Goal: Communication & Community: Connect with others

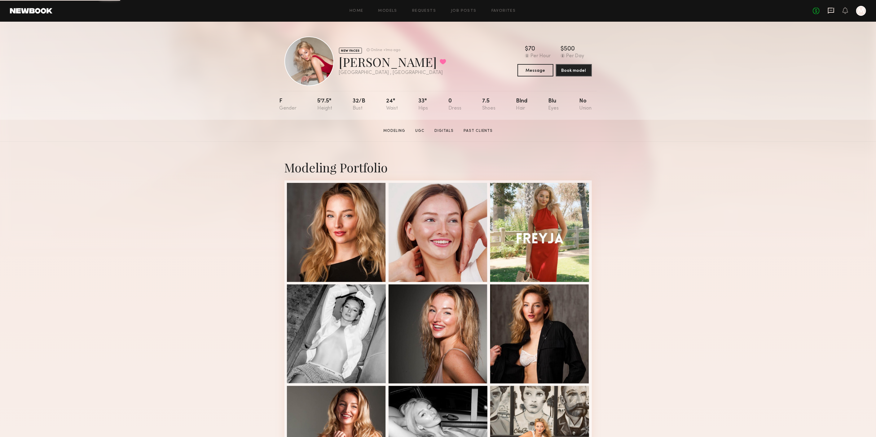
click at [832, 10] on icon at bounding box center [830, 10] width 7 height 7
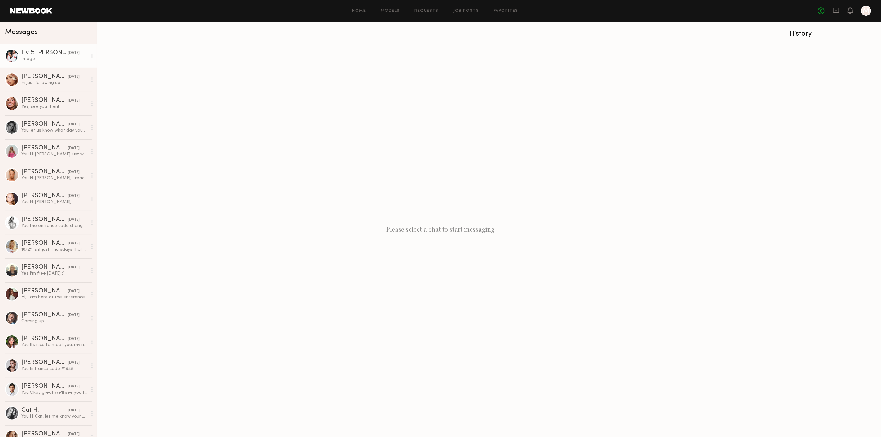
click at [50, 58] on div "Image" at bounding box center [54, 59] width 66 height 6
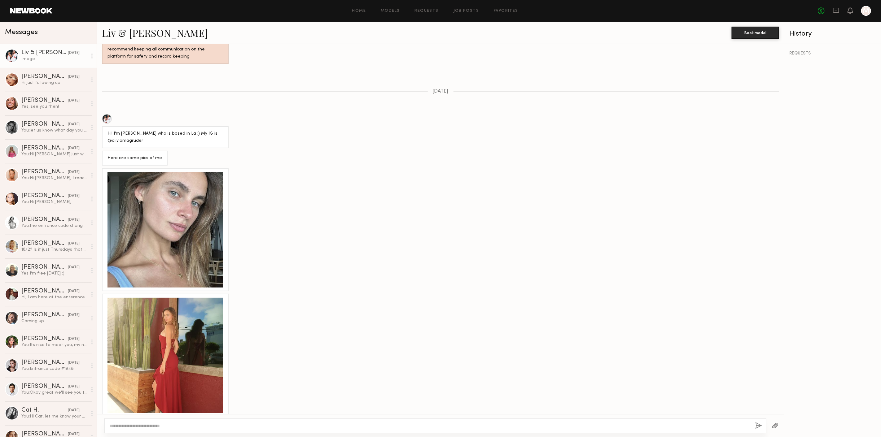
scroll to position [414, 0]
drag, startPoint x: 149, startPoint y: 135, endPoint x: 104, endPoint y: 136, distance: 44.9
click at [104, 136] on div "Hi! I’m Olivia who is based in La :) My IG is @oliviamagruder" at bounding box center [165, 137] width 127 height 22
copy div "@oliviamagruder"
click at [54, 205] on div "You: Hi Savanna," at bounding box center [54, 202] width 66 height 6
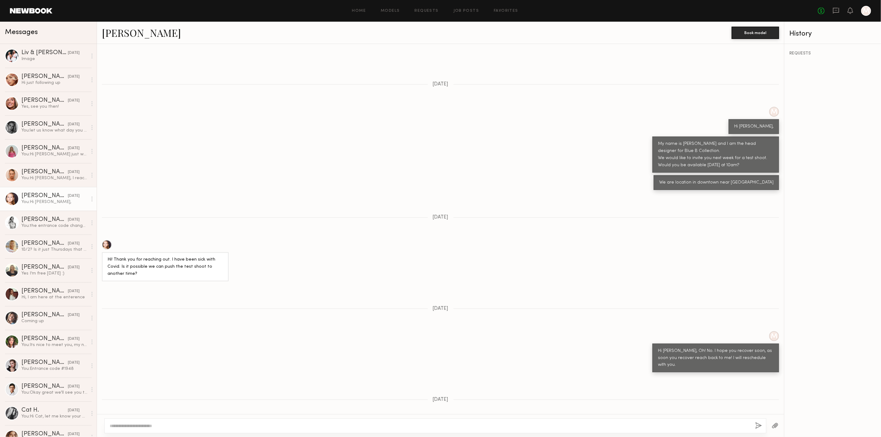
scroll to position [177, 0]
click at [60, 135] on link "Kelton G. 09/30/2025 You: let us know what day you will be in LA OCT and we wil…" at bounding box center [48, 128] width 97 height 24
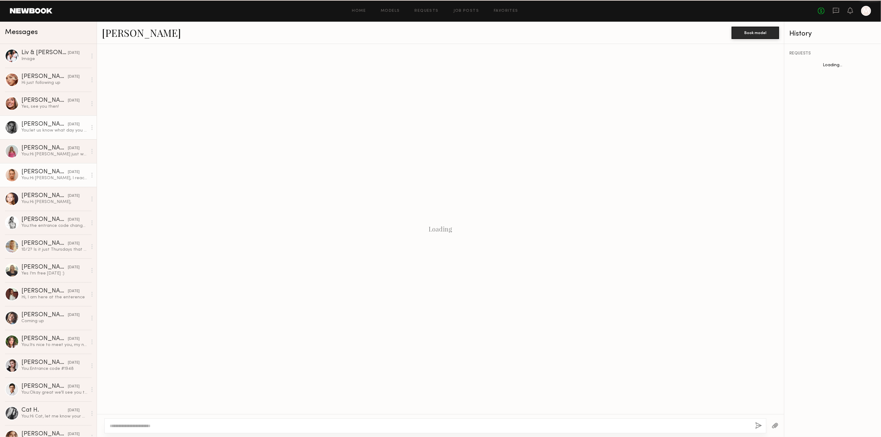
scroll to position [86, 0]
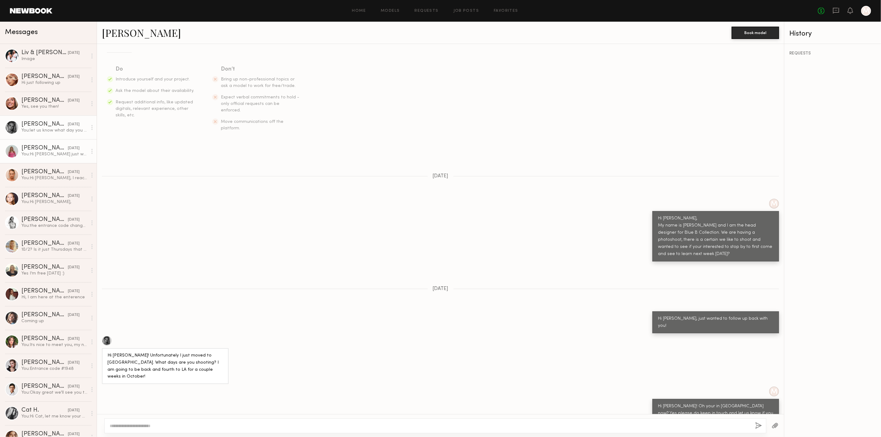
click at [50, 154] on div "You: Hi Margaret just wanted to follow up back with you!" at bounding box center [54, 154] width 66 height 6
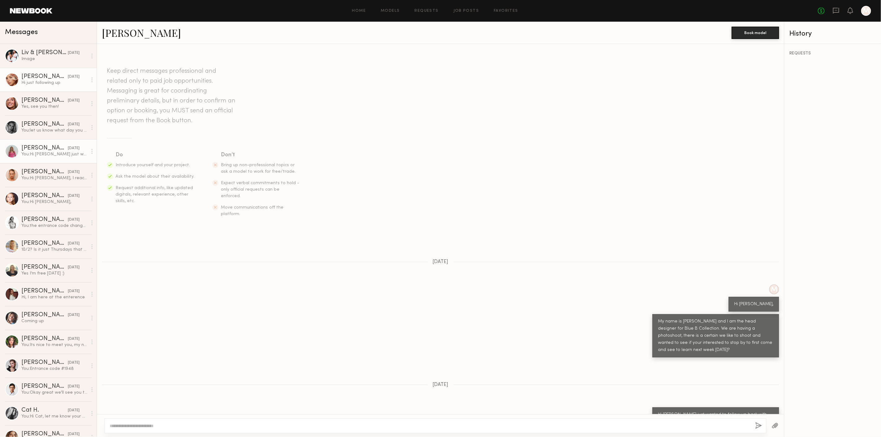
click at [68, 79] on div "10/03/2025" at bounding box center [74, 77] width 12 height 6
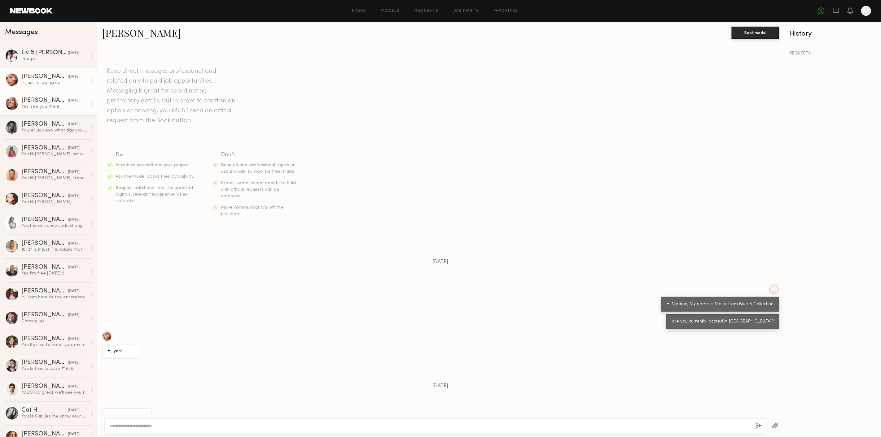
click at [45, 100] on div "Serena M." at bounding box center [44, 101] width 46 height 6
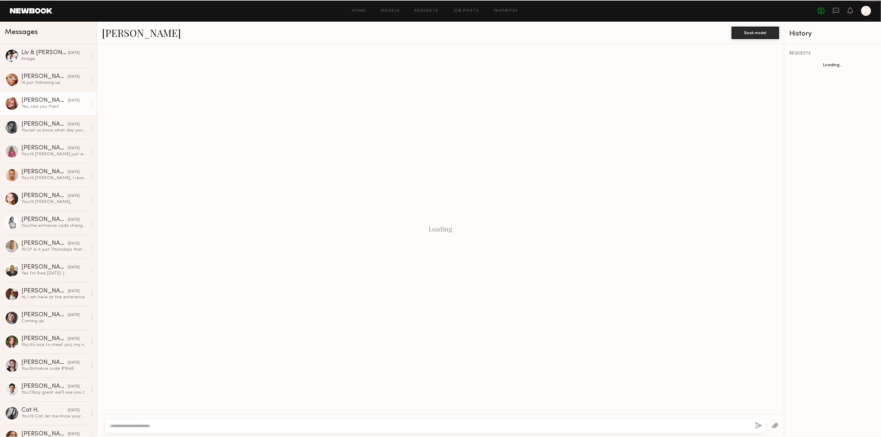
scroll to position [137, 0]
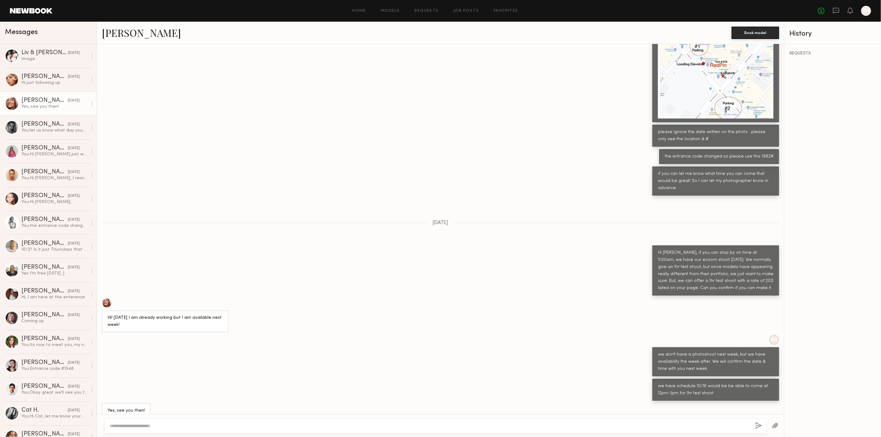
click at [15, 30] on span "Messages" at bounding box center [21, 32] width 33 height 7
click at [23, 13] on link at bounding box center [31, 11] width 42 height 6
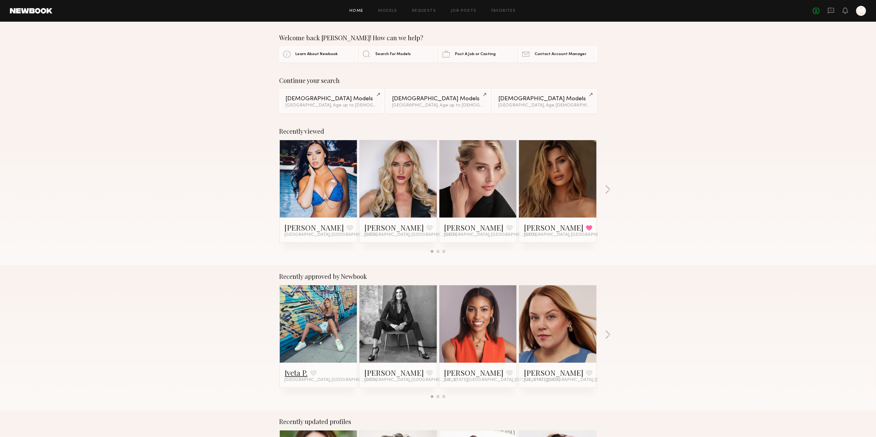
drag, startPoint x: 293, startPoint y: 366, endPoint x: 293, endPoint y: 372, distance: 5.9
click at [607, 340] on button "button" at bounding box center [608, 335] width 6 height 10
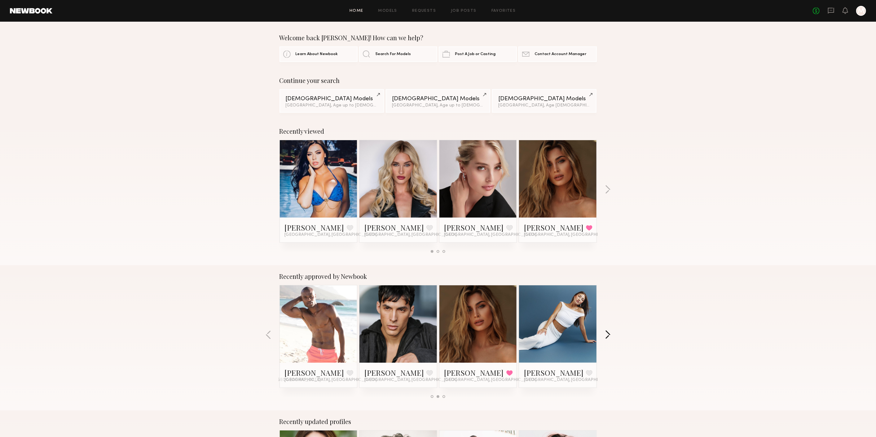
click at [607, 340] on button "button" at bounding box center [608, 335] width 6 height 10
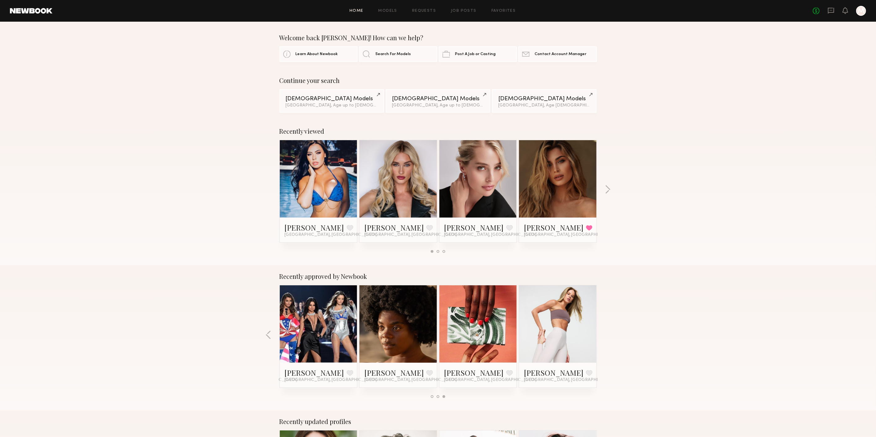
click at [545, 166] on link at bounding box center [558, 178] width 38 height 77
click at [829, 6] on div "No fees up to $5,000 M" at bounding box center [838, 11] width 53 height 10
click at [830, 9] on icon at bounding box center [830, 10] width 7 height 7
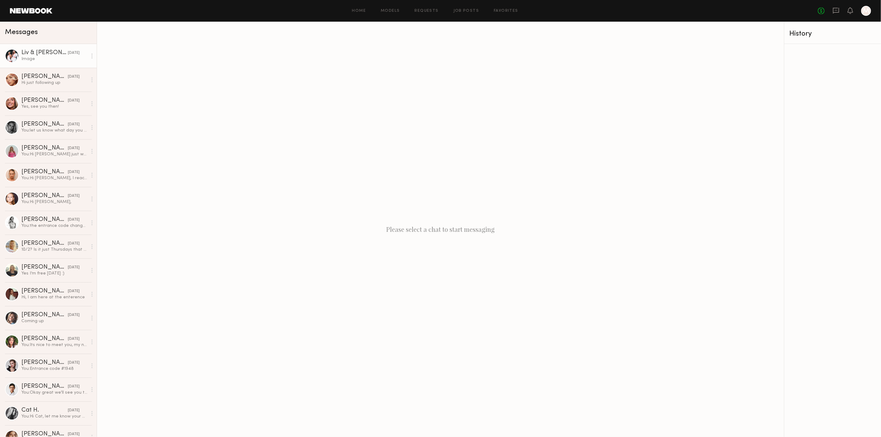
click at [41, 57] on div "Image" at bounding box center [54, 59] width 66 height 6
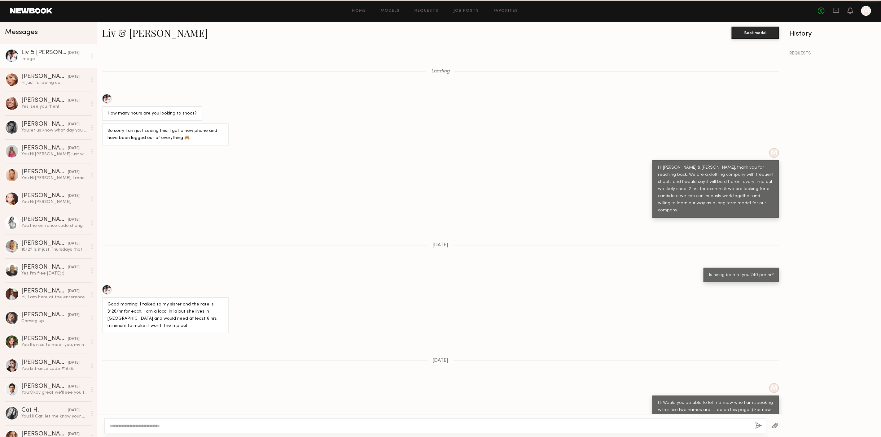
scroll to position [414, 0]
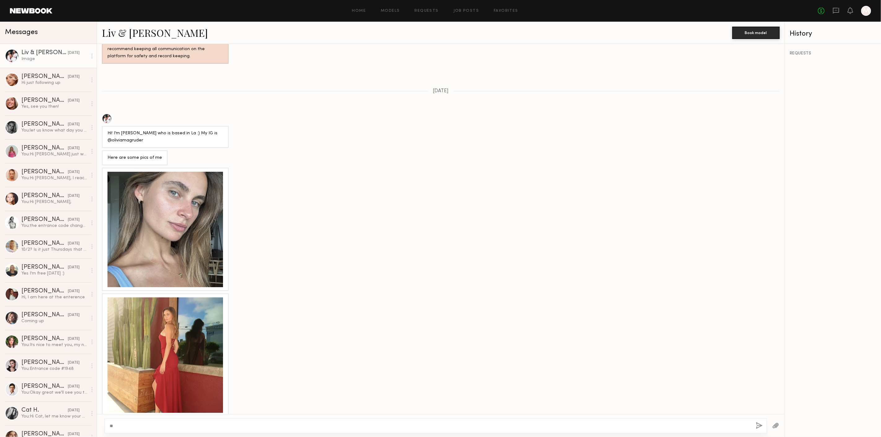
type textarea "*"
type textarea "**********"
click at [755, 423] on div "**********" at bounding box center [435, 426] width 662 height 15
click at [755, 426] on div "**********" at bounding box center [435, 426] width 662 height 15
click at [759, 426] on button "button" at bounding box center [759, 426] width 7 height 8
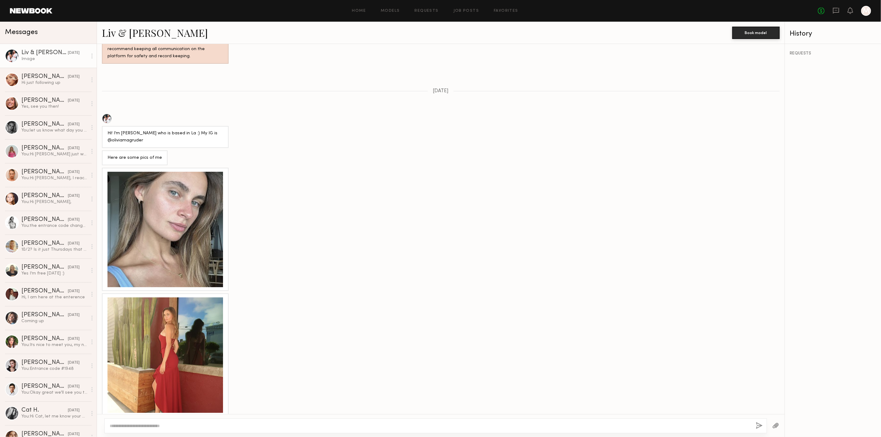
scroll to position [534, 0]
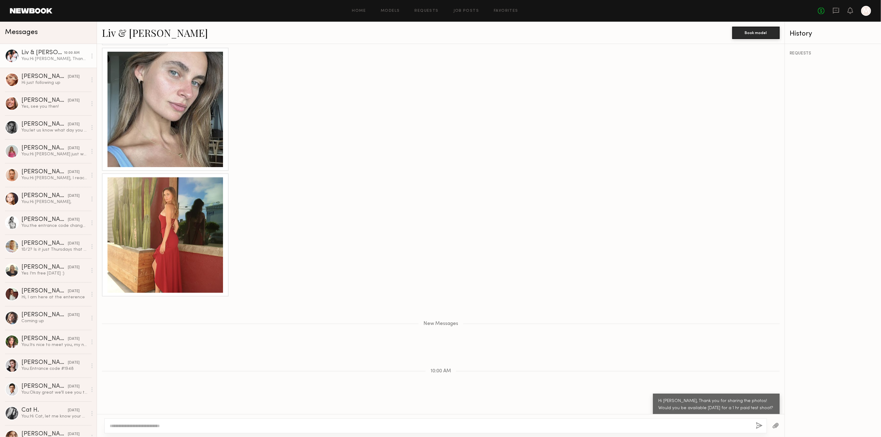
click at [422, 426] on textarea at bounding box center [430, 426] width 641 height 6
type textarea "**********"
click at [135, 31] on link "Liv & Maddie M." at bounding box center [155, 32] width 106 height 13
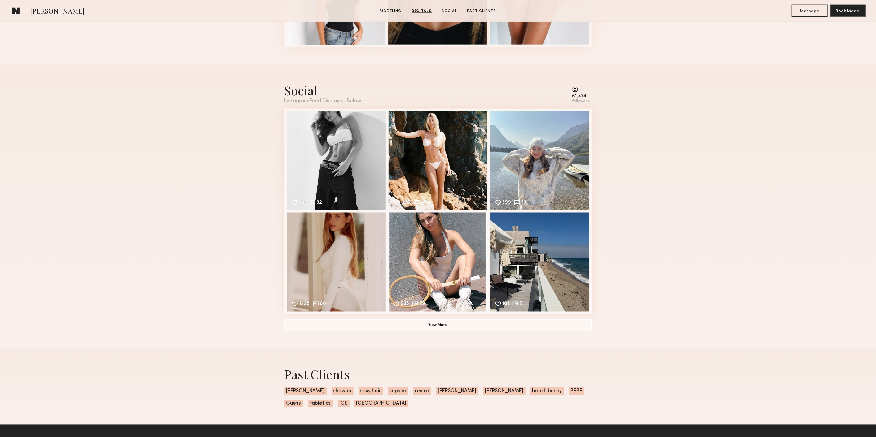
scroll to position [826, 0]
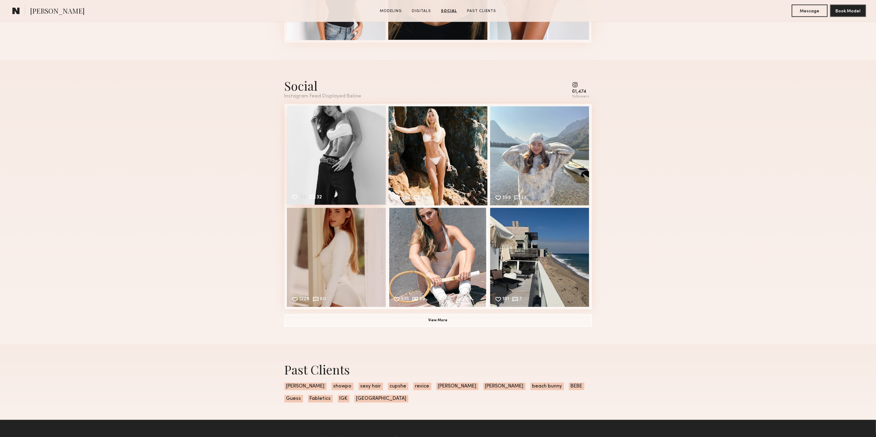
click at [342, 151] on div "613 32 Likes & comments displayed to show model’s engagement" at bounding box center [336, 155] width 99 height 99
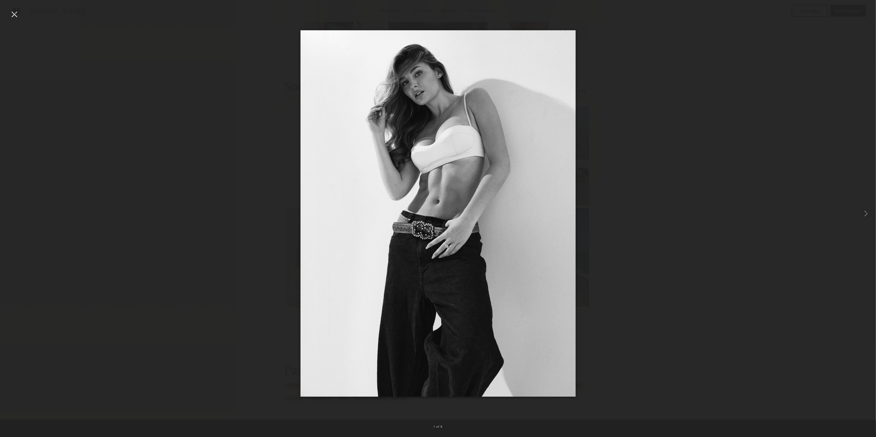
click at [13, 14] on div at bounding box center [14, 14] width 10 height 10
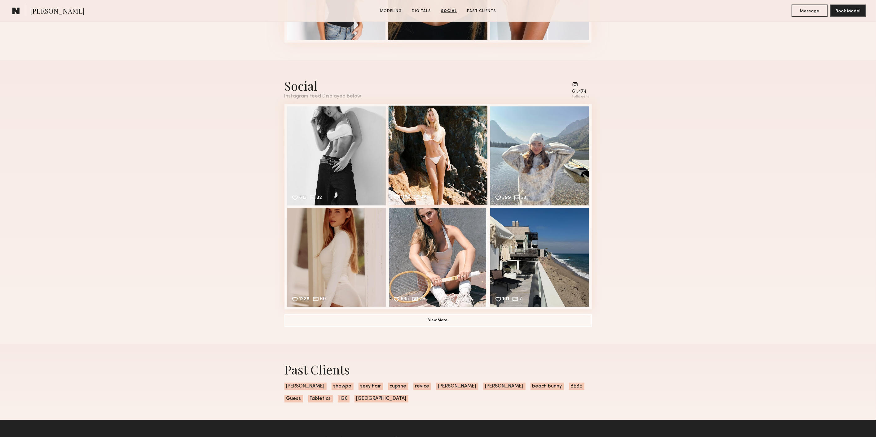
click at [422, 152] on div "1167 46 Likes & comments displayed to show model’s engagement" at bounding box center [437, 155] width 99 height 99
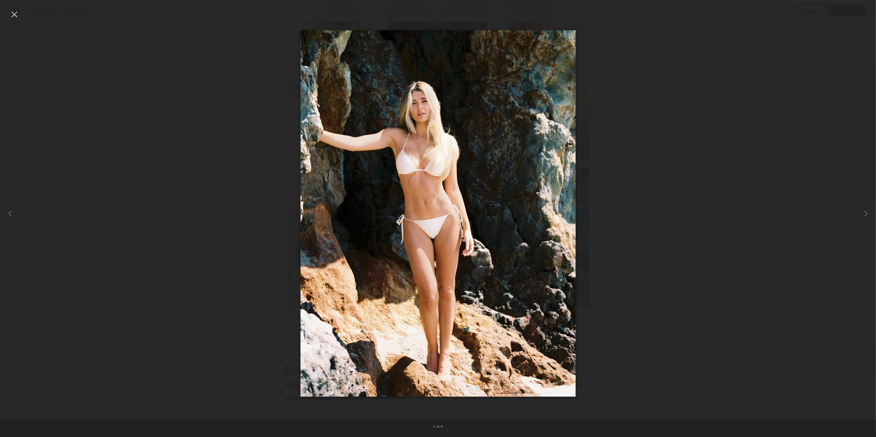
drag, startPoint x: 235, startPoint y: 177, endPoint x: 227, endPoint y: 174, distance: 9.0
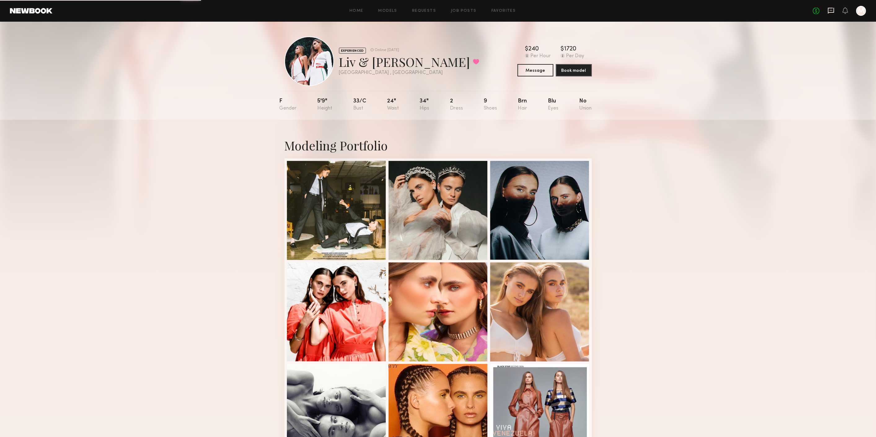
click at [828, 11] on icon at bounding box center [831, 11] width 6 height 6
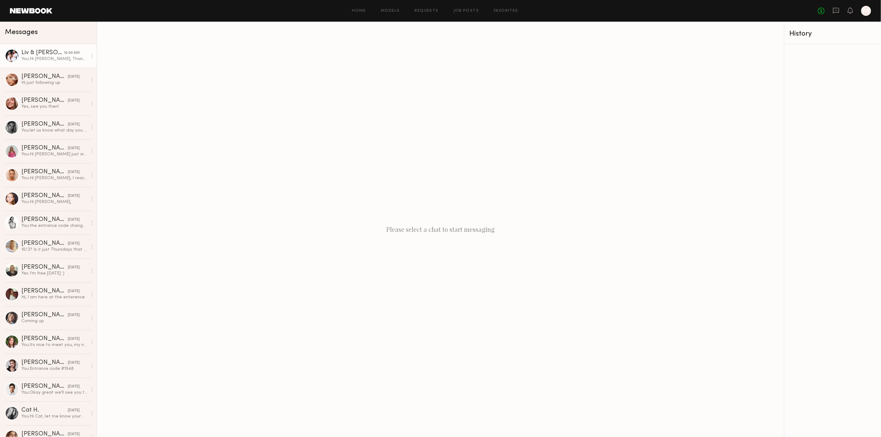
click at [50, 60] on div "You: Hi Maddie, Thank you for sharing the photos! Would you be available 10/23 …" at bounding box center [54, 59] width 66 height 6
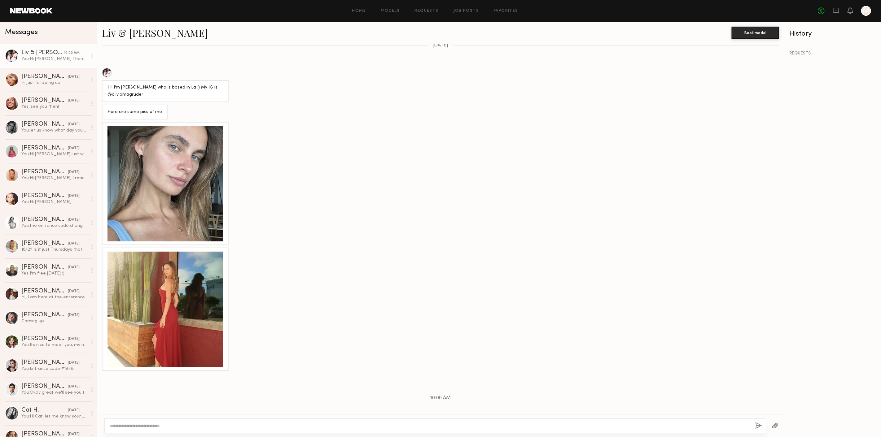
scroll to position [469, 0]
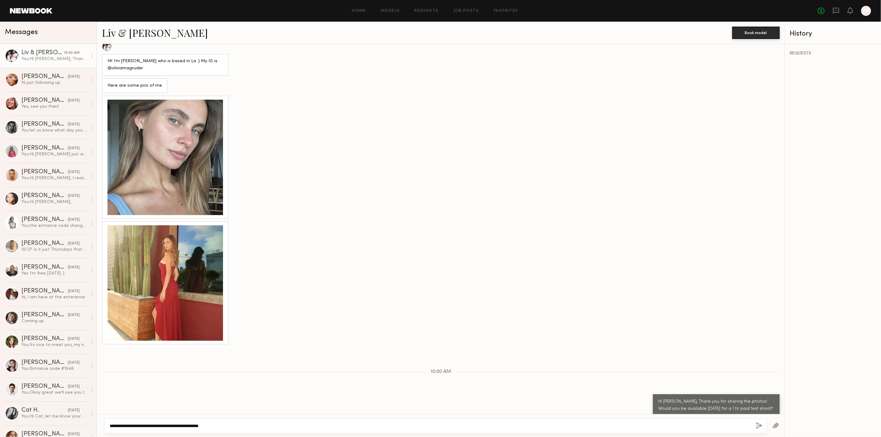
type textarea "**********"
click at [759, 426] on button "button" at bounding box center [759, 426] width 7 height 8
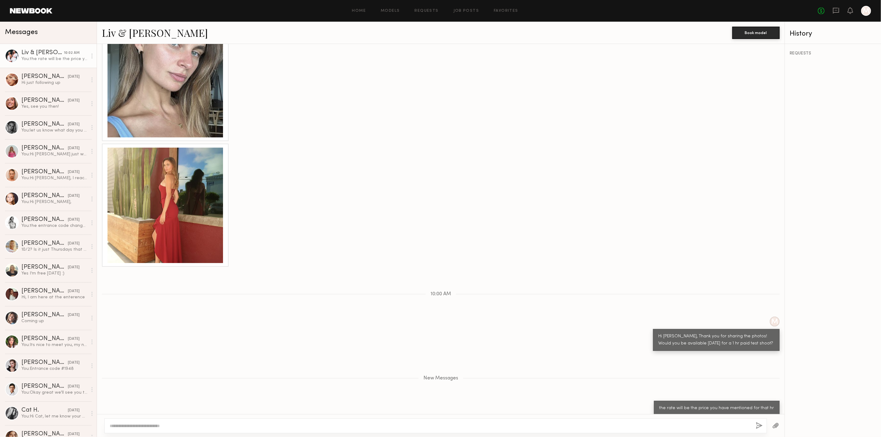
click at [152, 37] on link "Liv & Maddie M." at bounding box center [155, 32] width 106 height 13
